Goal: Check status: Check status

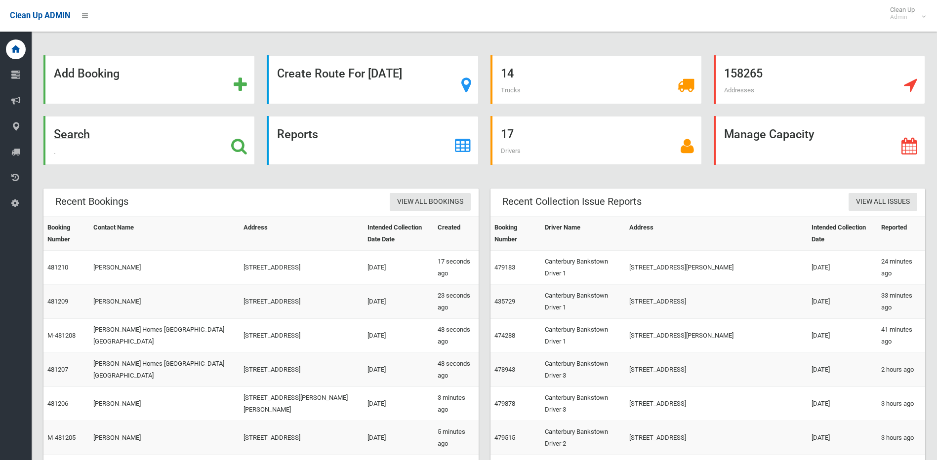
click at [230, 144] on div "Search" at bounding box center [148, 140] width 211 height 49
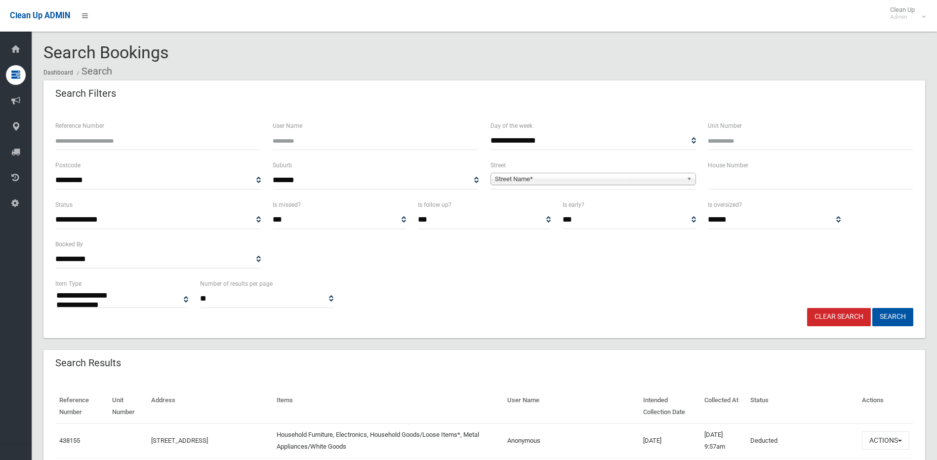
select select
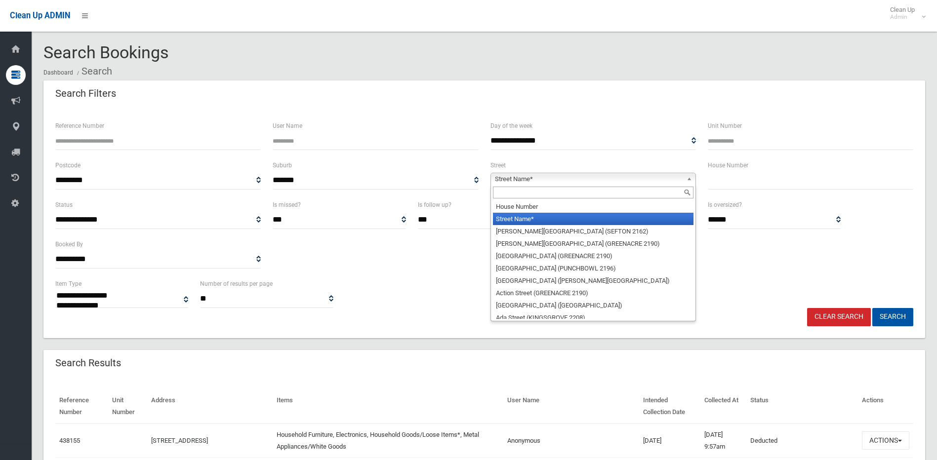
click at [599, 178] on span "Street Name*" at bounding box center [589, 179] width 188 height 12
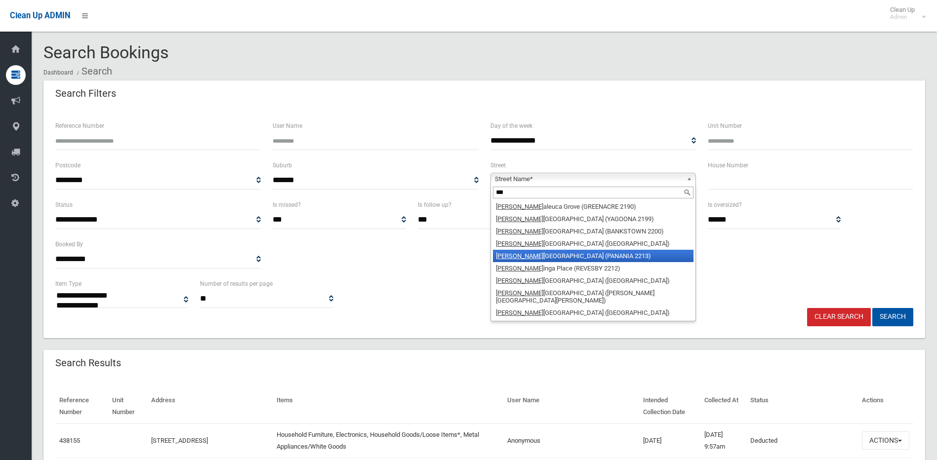
type input "***"
click at [538, 256] on li "Mel ham Avenue (PANANIA 2213)" at bounding box center [593, 256] width 201 height 12
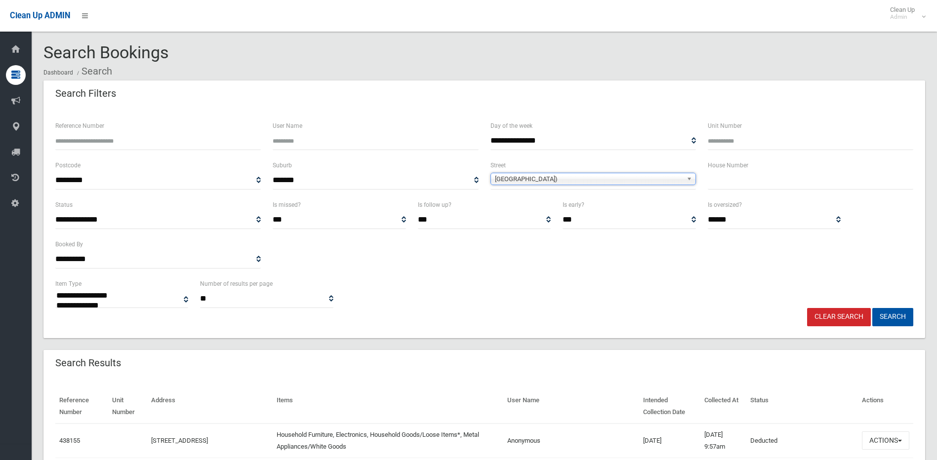
click at [718, 187] on input "text" at bounding box center [811, 180] width 206 height 18
type input "**"
click at [872, 308] on button "Search" at bounding box center [892, 317] width 41 height 18
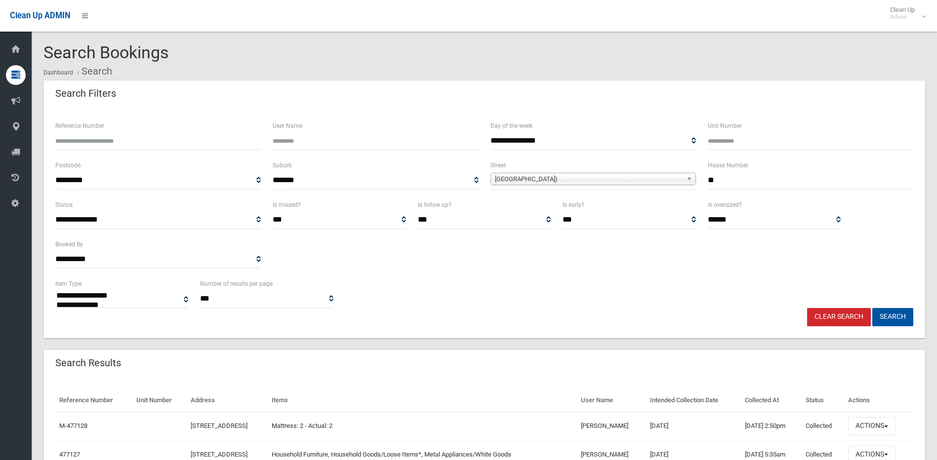
select select
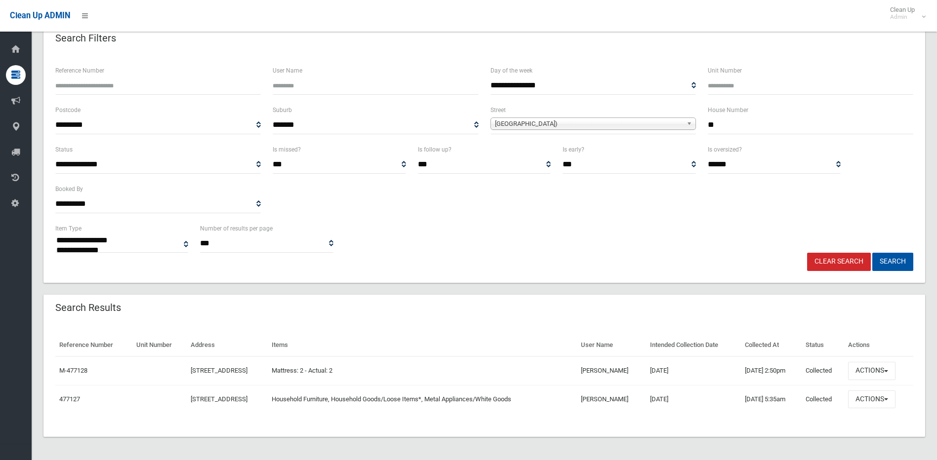
scroll to position [56, 0]
click at [890, 369] on button "Actions" at bounding box center [871, 371] width 47 height 18
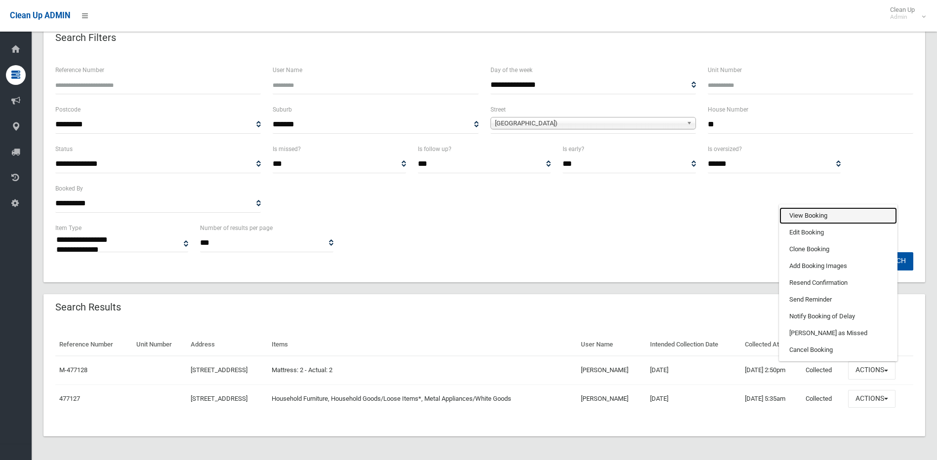
click at [807, 215] on link "View Booking" at bounding box center [839, 215] width 118 height 17
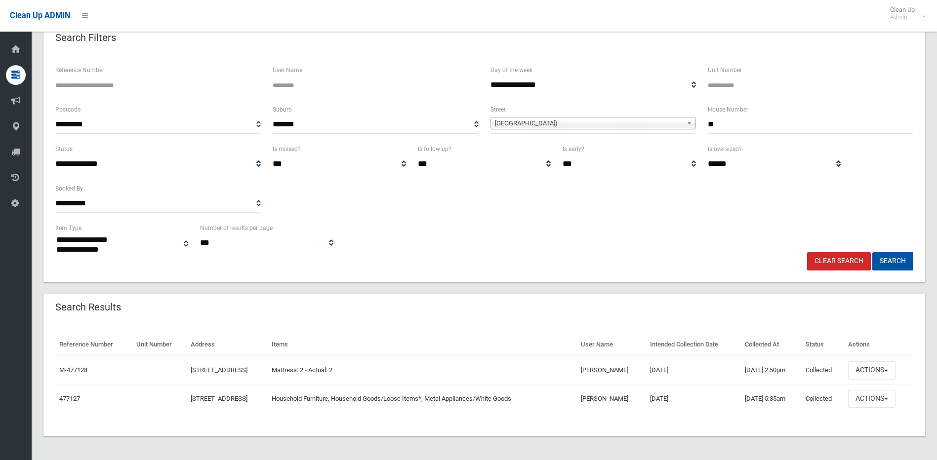
click at [543, 123] on span "[GEOGRAPHIC_DATA])" at bounding box center [589, 124] width 188 height 12
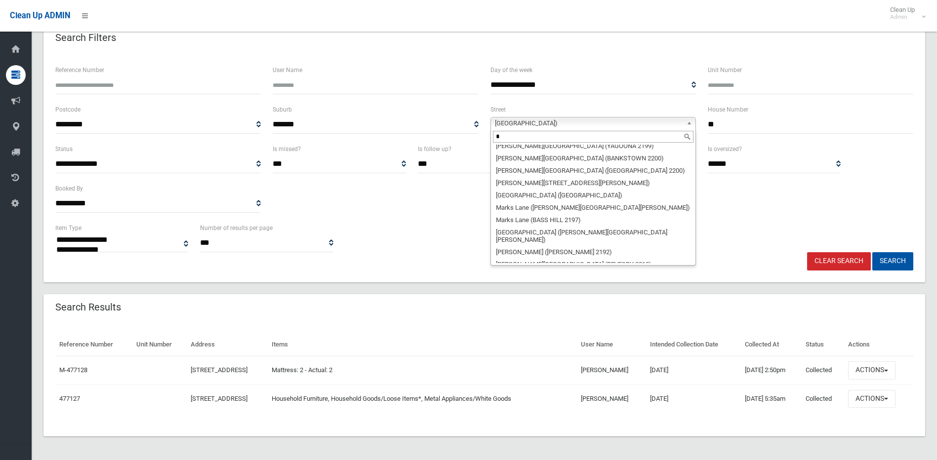
scroll to position [0, 0]
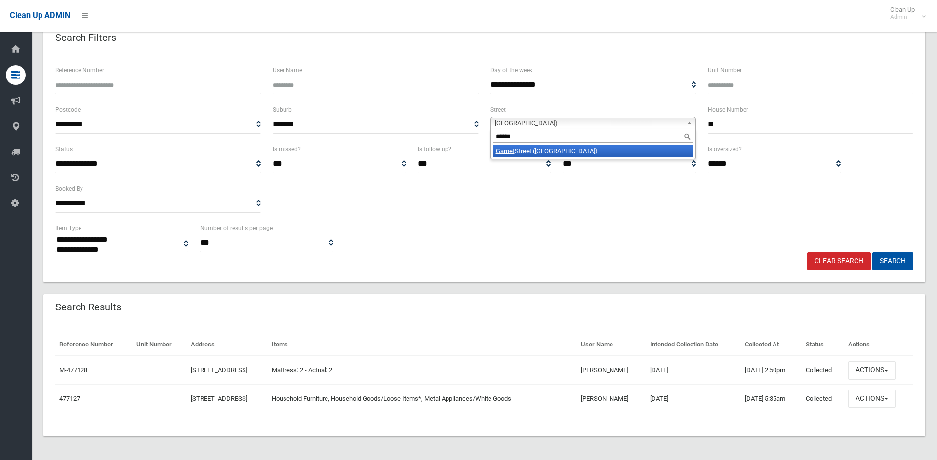
type input "******"
click at [589, 153] on li "Garnet Street (HURLSTONE PARK 2193)" at bounding box center [593, 151] width 201 height 12
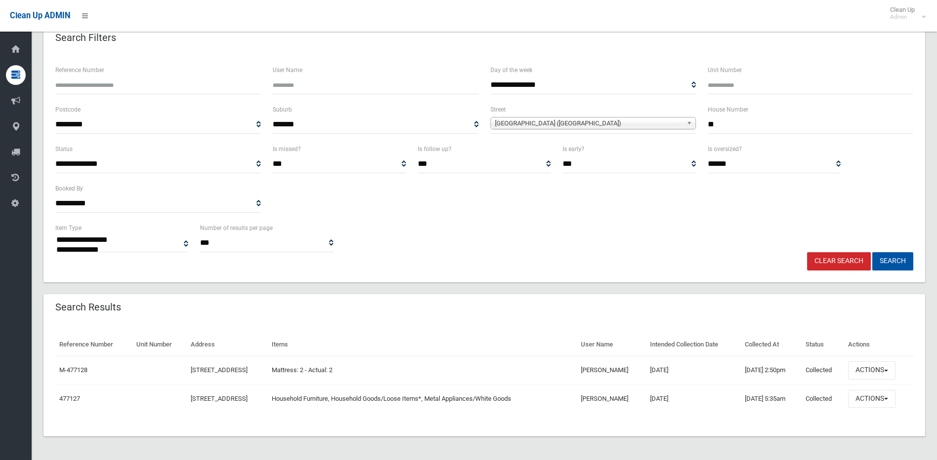
drag, startPoint x: 723, startPoint y: 128, endPoint x: 705, endPoint y: 128, distance: 17.8
click at [705, 128] on div "House Number **" at bounding box center [810, 124] width 217 height 40
type input "**"
click at [872, 252] on button "Search" at bounding box center [892, 261] width 41 height 18
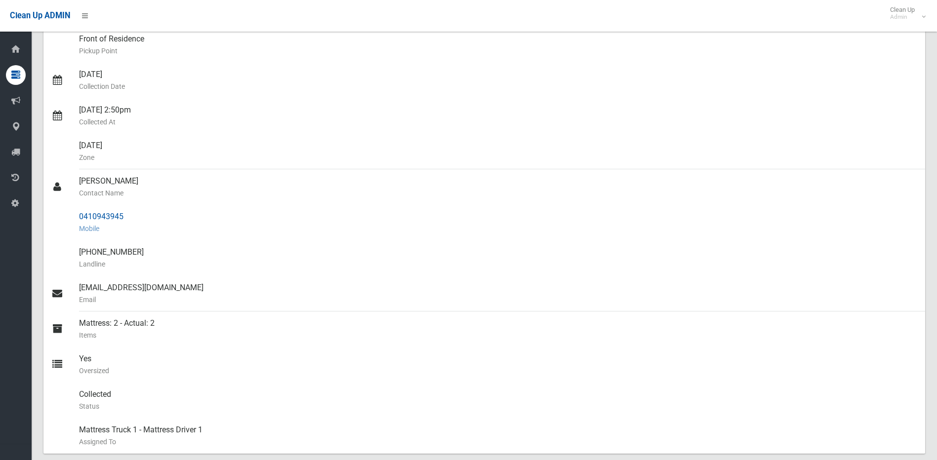
scroll to position [198, 0]
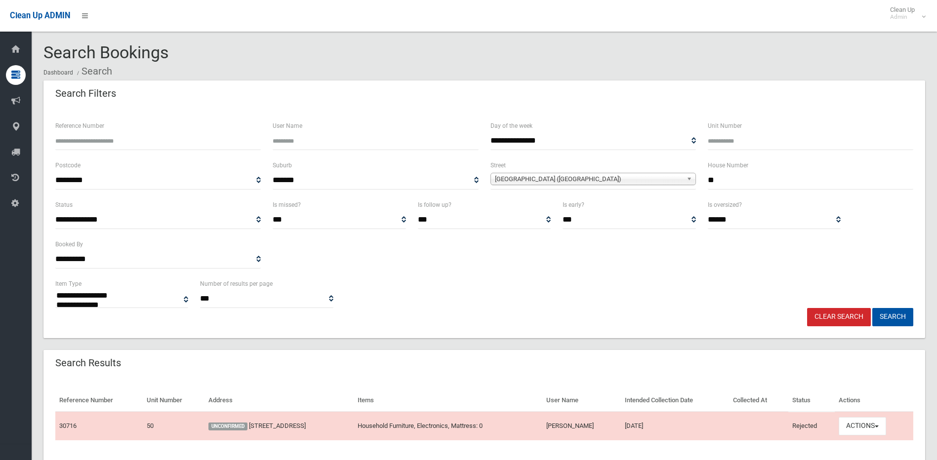
select select
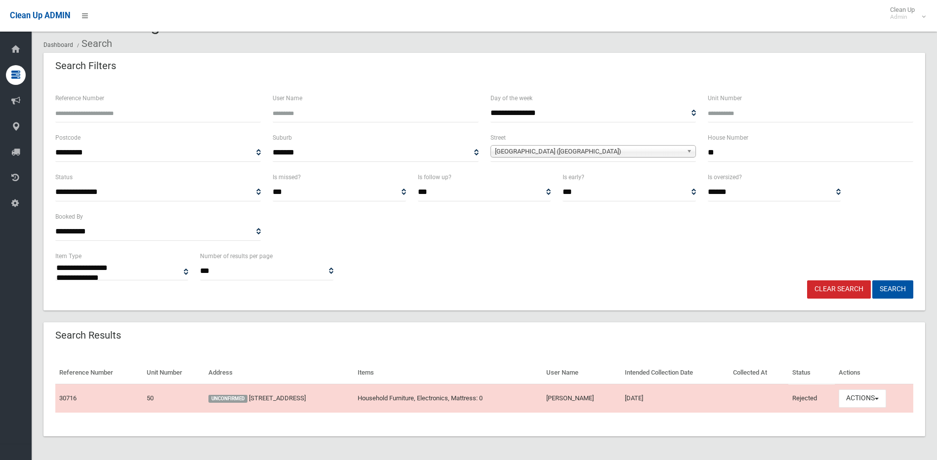
click at [724, 153] on input "**" at bounding box center [811, 153] width 206 height 18
type input "*******"
click at [872, 281] on button "Search" at bounding box center [892, 290] width 41 height 18
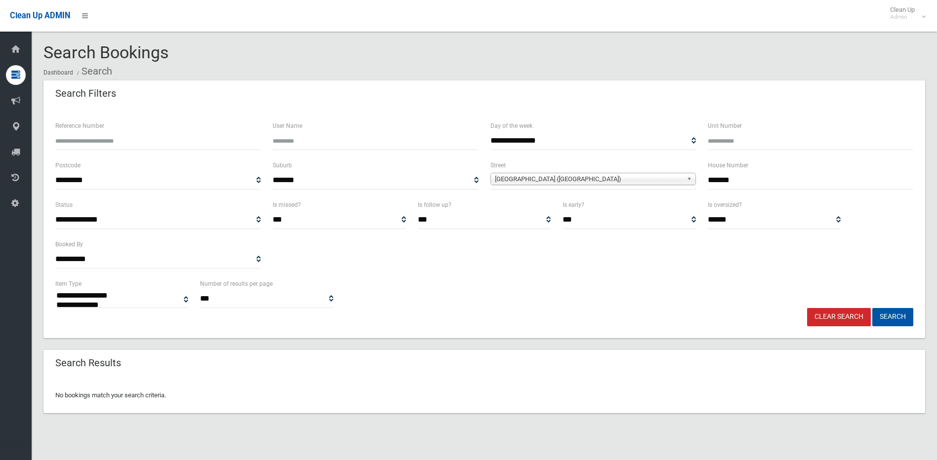
select select
click at [686, 177] on link "[GEOGRAPHIC_DATA] ([GEOGRAPHIC_DATA])" at bounding box center [594, 179] width 206 height 12
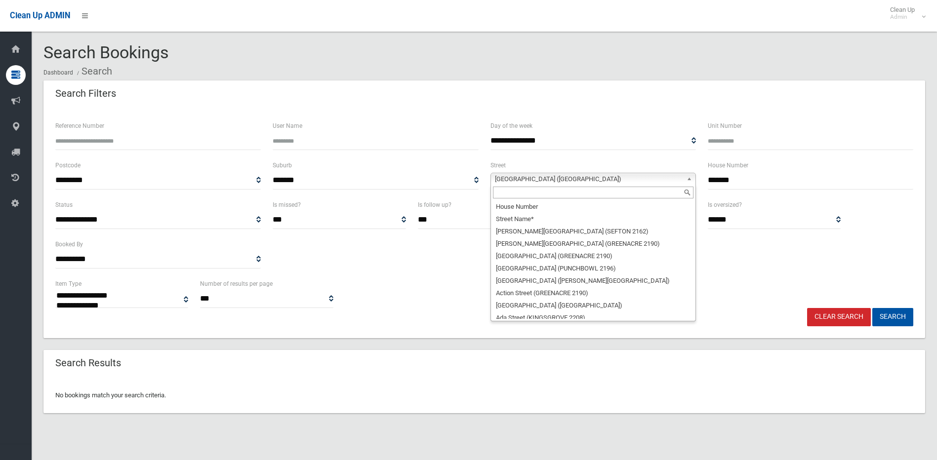
scroll to position [9811, 0]
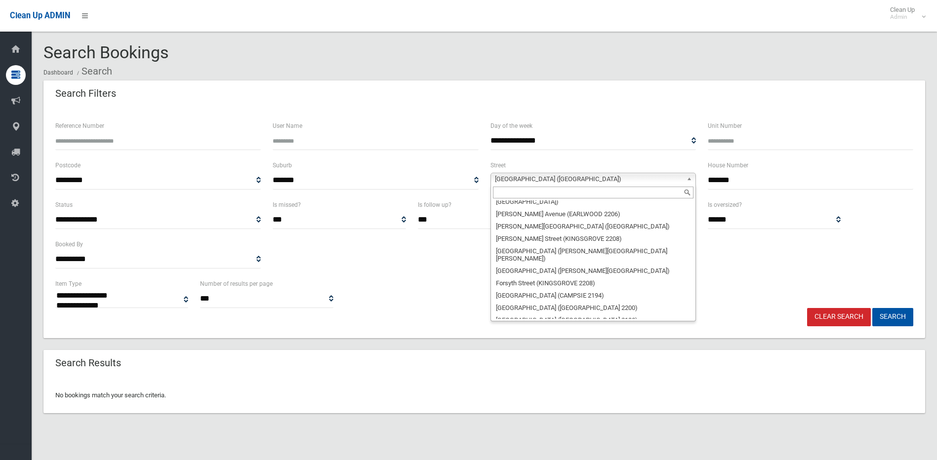
click at [556, 196] on input "text" at bounding box center [593, 193] width 201 height 12
drag, startPoint x: 609, startPoint y: 176, endPoint x: 557, endPoint y: 180, distance: 51.5
click at [557, 180] on span "[GEOGRAPHIC_DATA] ([GEOGRAPHIC_DATA])" at bounding box center [589, 179] width 188 height 12
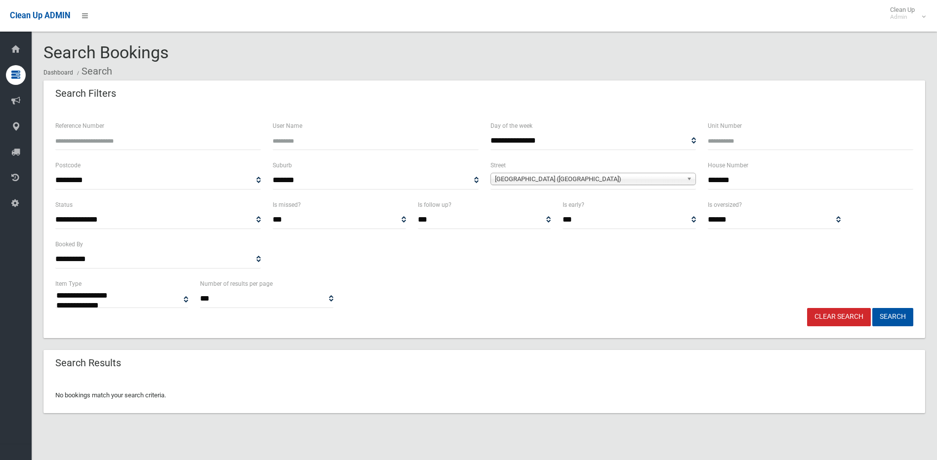
click at [95, 146] on input "Reference Number" at bounding box center [158, 141] width 206 height 18
type input "******"
click at [872, 308] on button "Search" at bounding box center [892, 317] width 41 height 18
select select
click at [894, 317] on button "Search" at bounding box center [892, 317] width 41 height 18
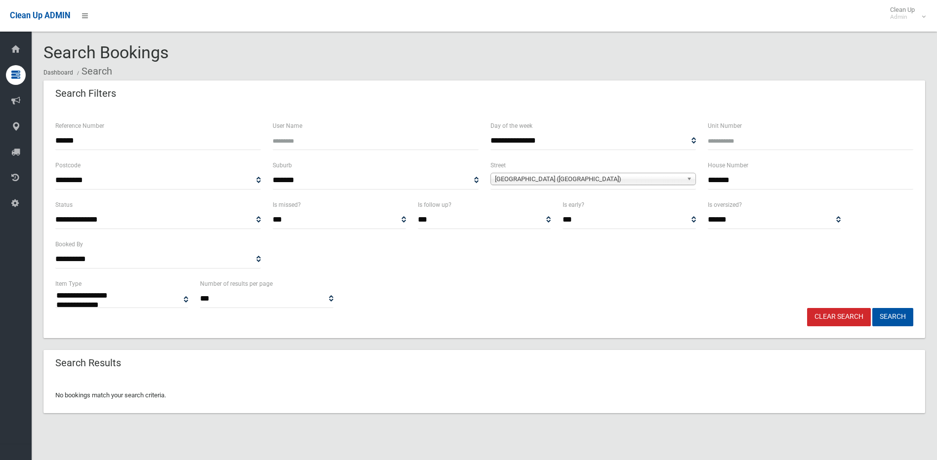
select select
click at [857, 313] on link "Clear Search" at bounding box center [839, 317] width 64 height 18
click at [833, 318] on link "Clear Search" at bounding box center [839, 317] width 64 height 18
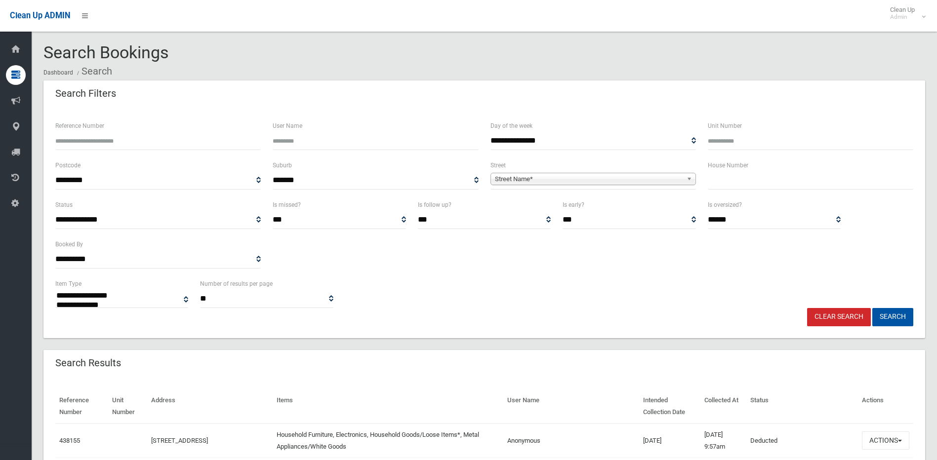
select select
click at [83, 140] on input "Reference Number" at bounding box center [158, 141] width 206 height 18
type input "******"
click at [872, 308] on button "Search" at bounding box center [892, 317] width 41 height 18
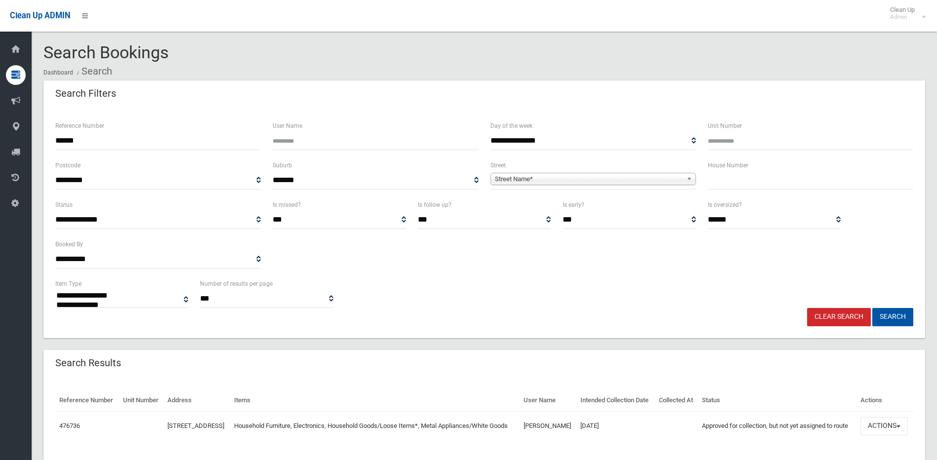
select select
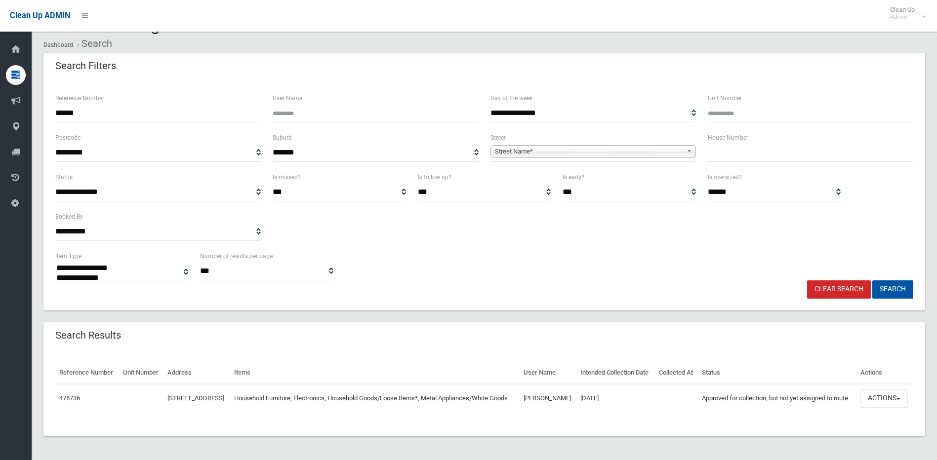
scroll to position [45, 0]
click at [901, 398] on span "button" at bounding box center [899, 399] width 4 height 2
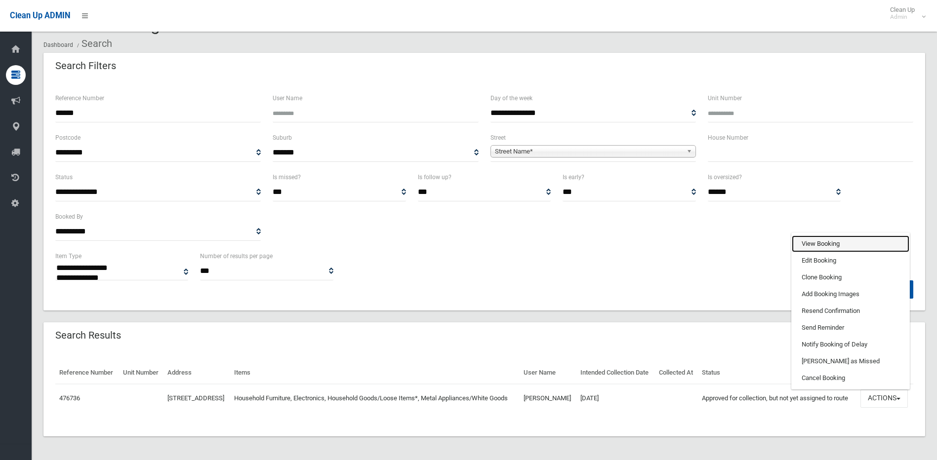
click at [823, 240] on link "View Booking" at bounding box center [851, 244] width 118 height 17
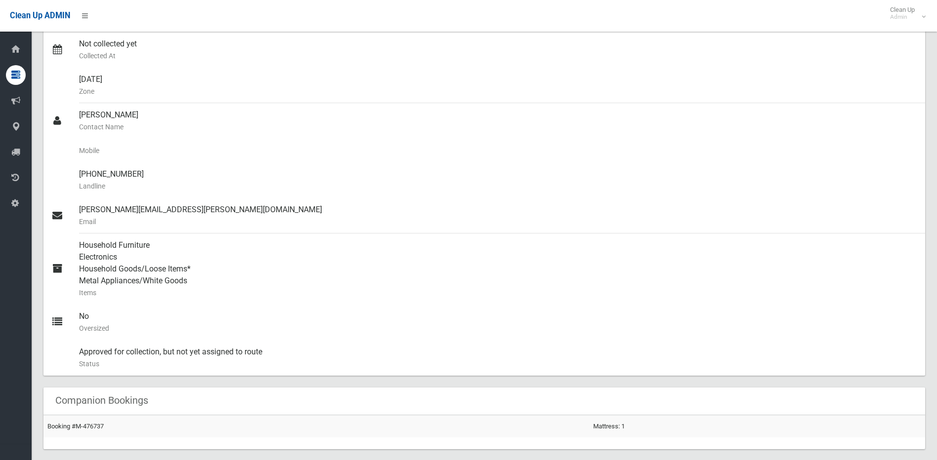
scroll to position [247, 0]
